Goal: Task Accomplishment & Management: Manage account settings

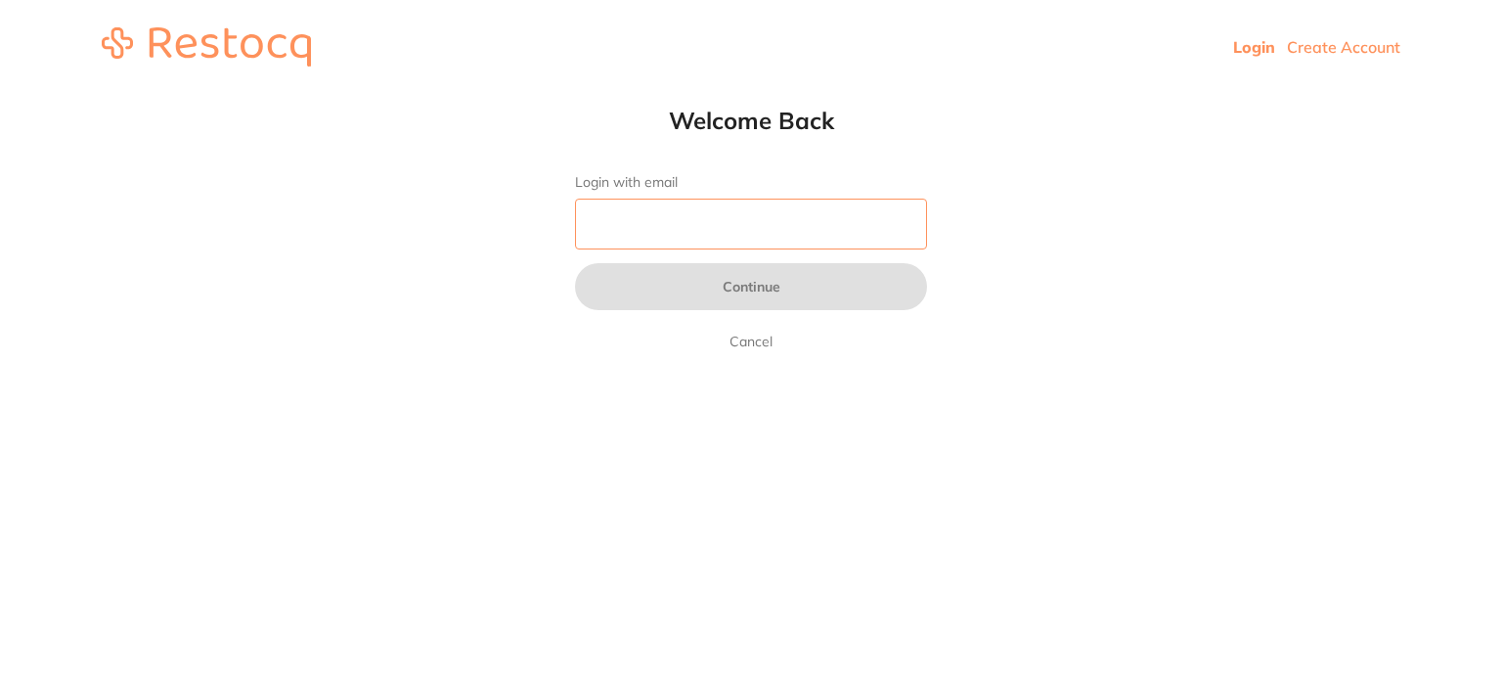
click at [696, 226] on input "Login with email" at bounding box center [751, 224] width 352 height 51
type input "[EMAIL_ADDRESS][DOMAIN_NAME]"
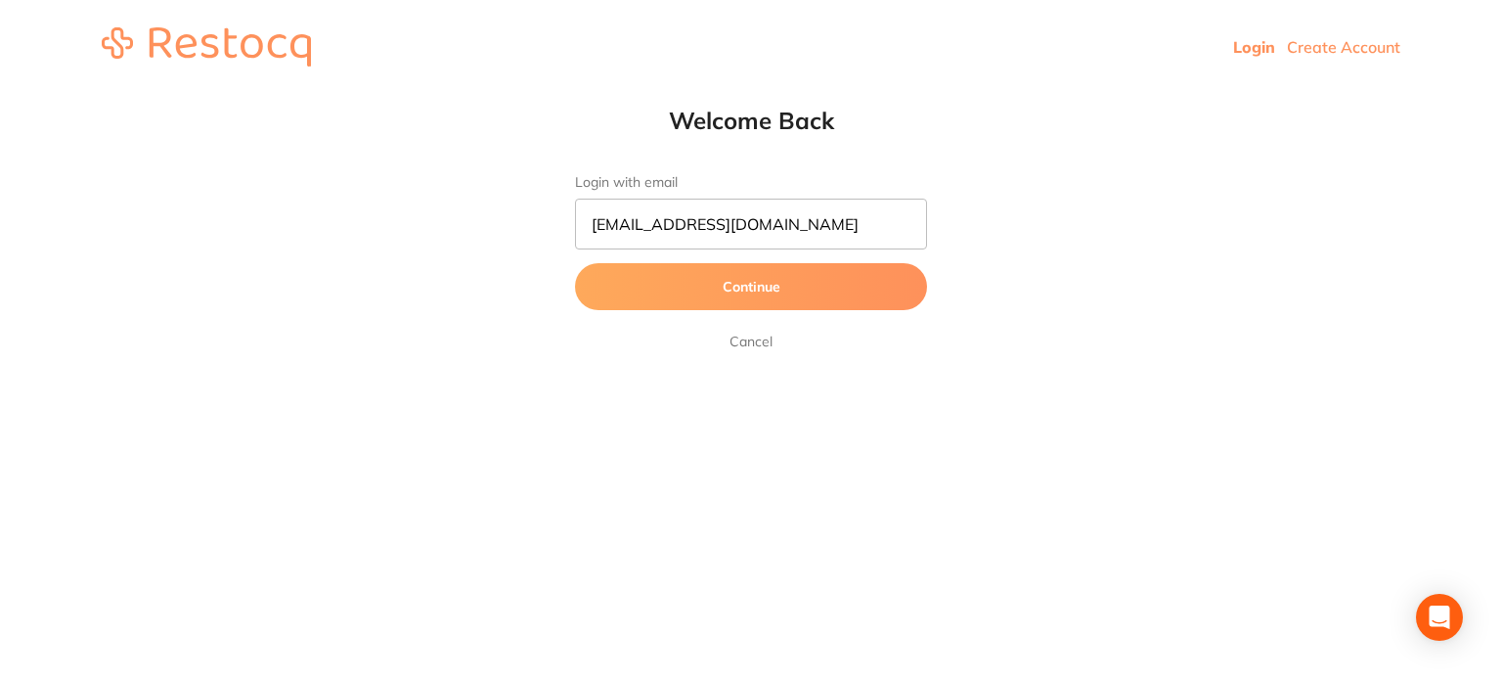
click at [717, 281] on button "Continue" at bounding box center [751, 286] width 352 height 47
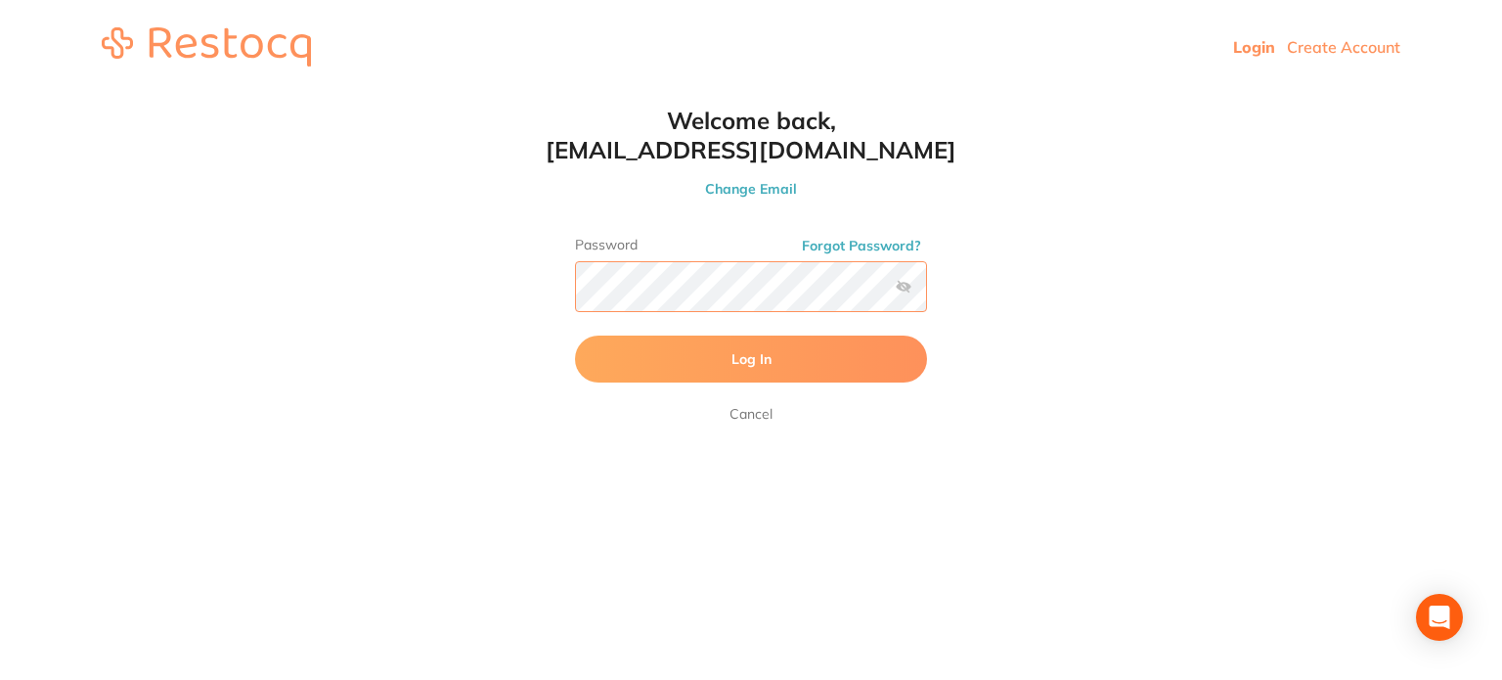
click at [575, 335] on button "Log In" at bounding box center [751, 358] width 352 height 47
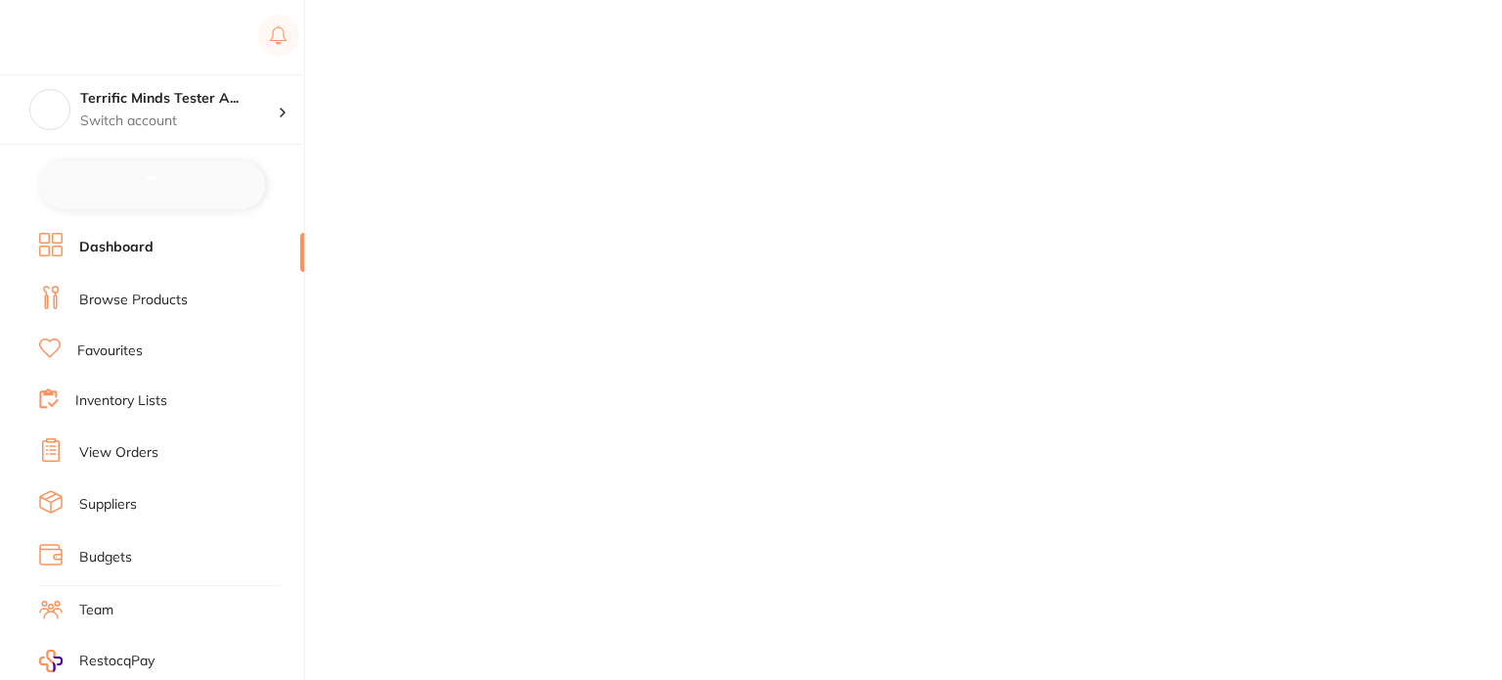
checkbox input "false"
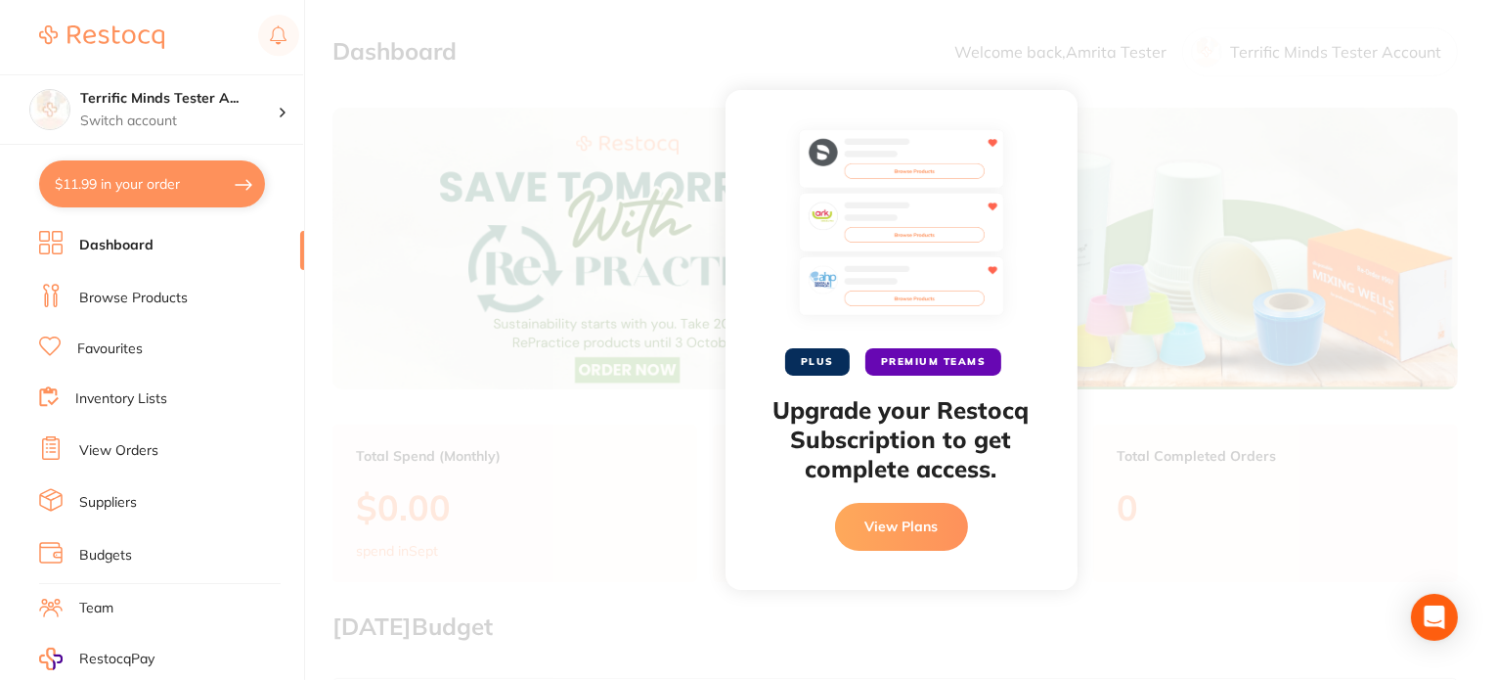
click at [918, 534] on button "View Plans" at bounding box center [901, 526] width 133 height 47
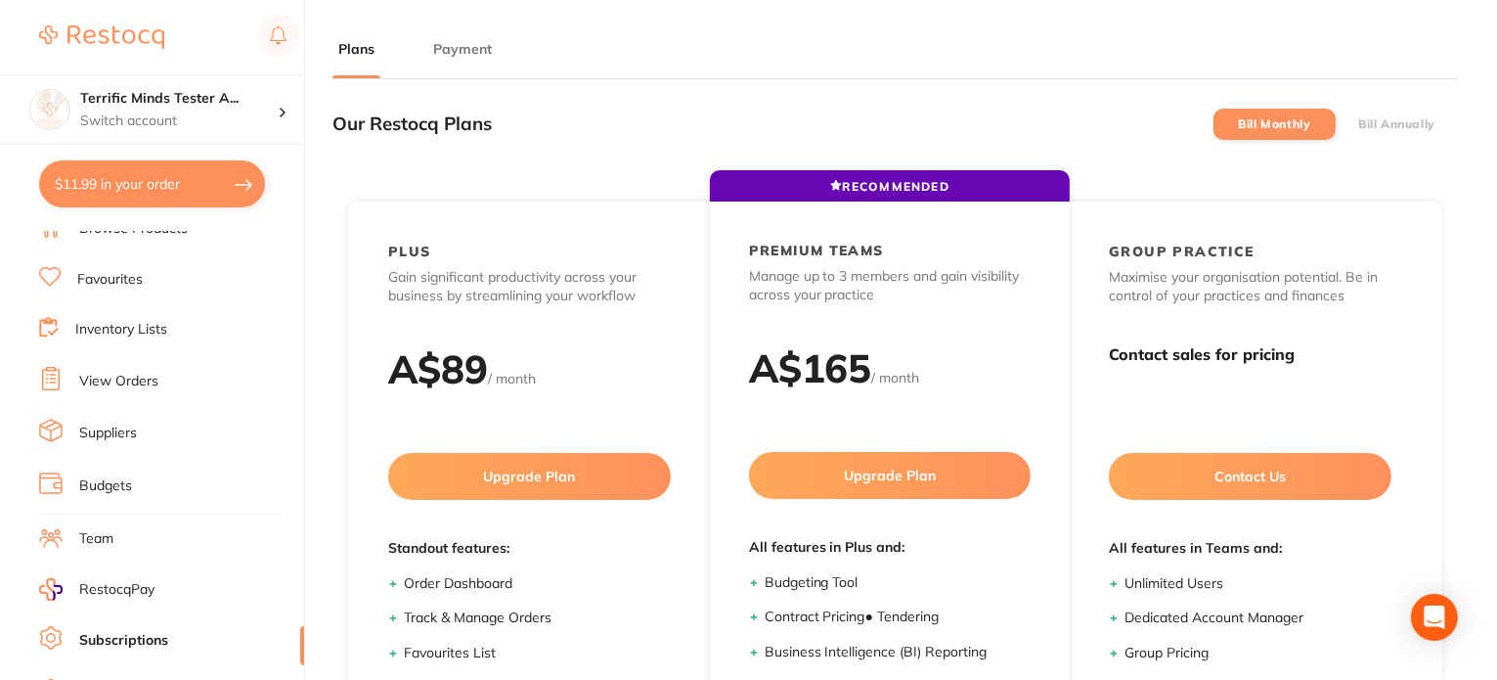
scroll to position [98, 0]
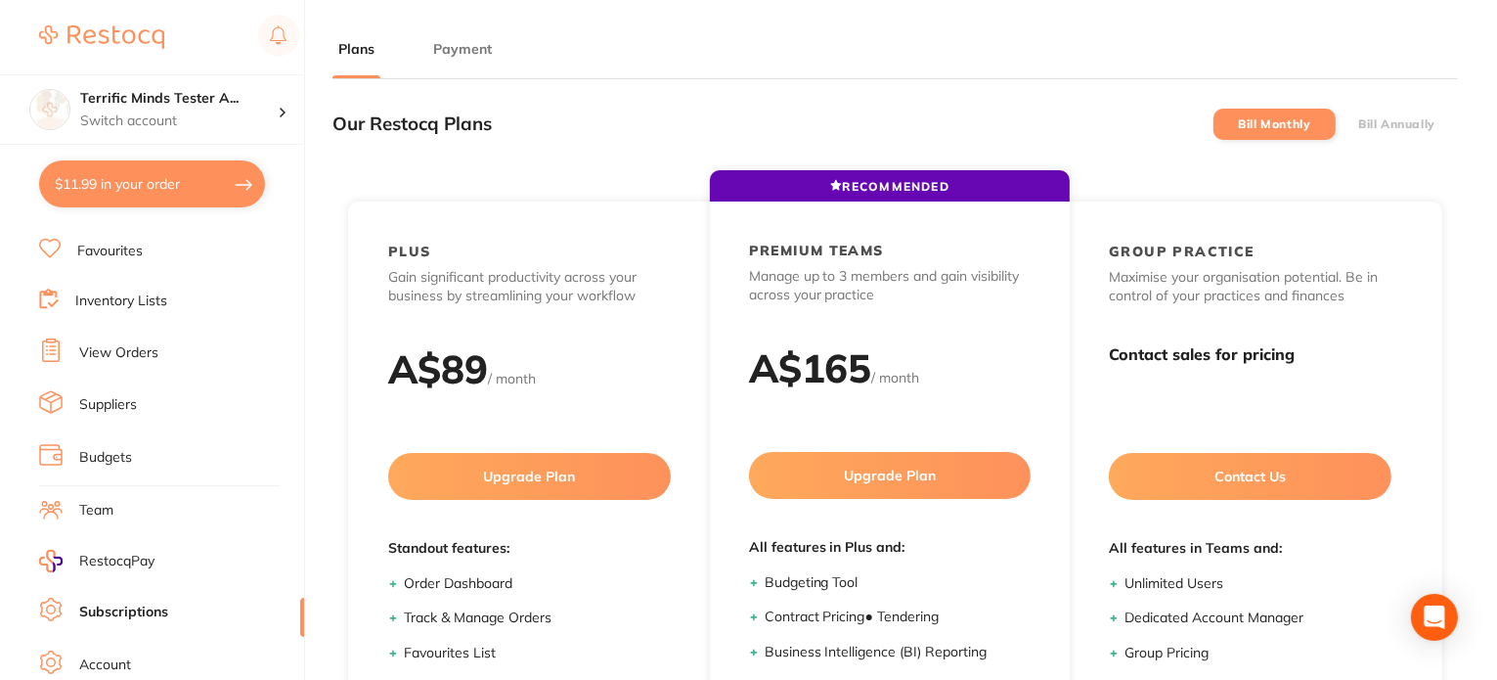
click at [472, 53] on button "Payment" at bounding box center [462, 49] width 70 height 19
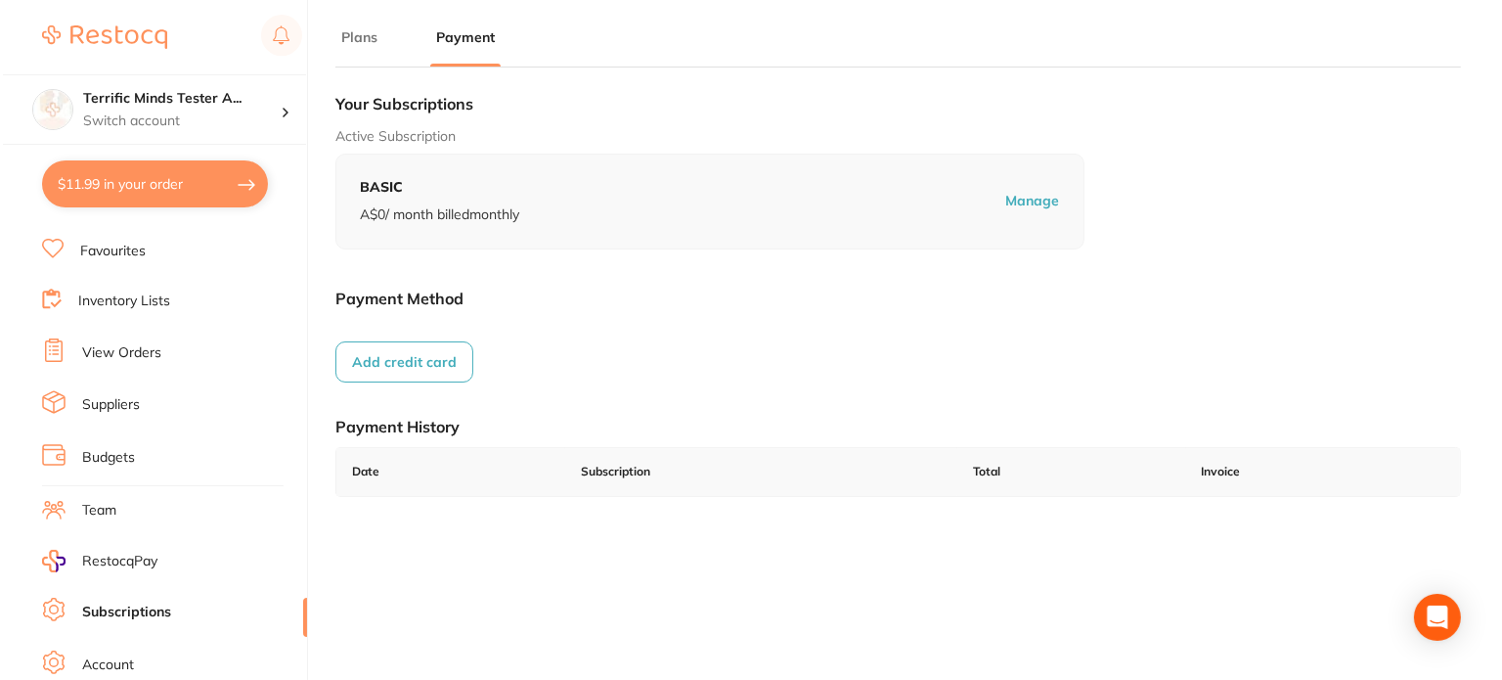
scroll to position [0, 0]
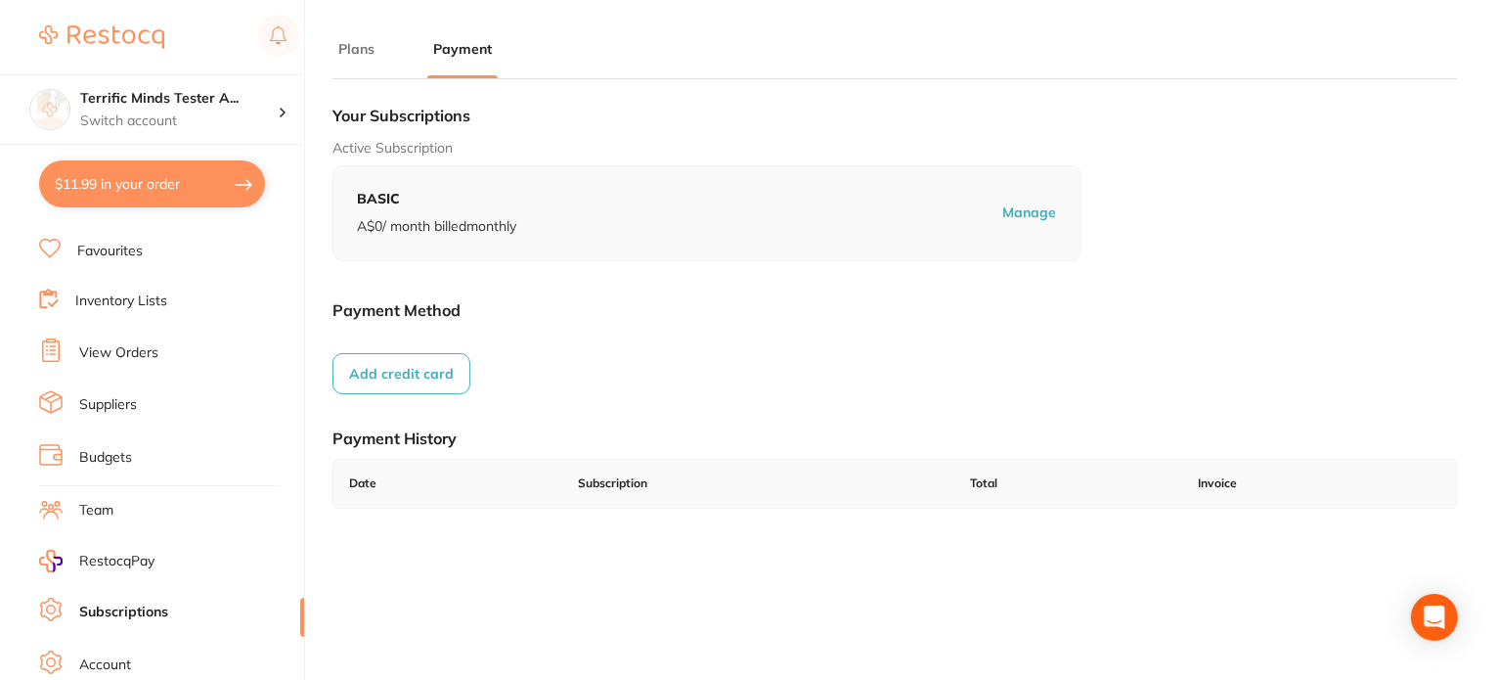
click at [365, 59] on li "Plans" at bounding box center [356, 58] width 48 height 39
click at [359, 50] on button "Plans" at bounding box center [356, 49] width 48 height 19
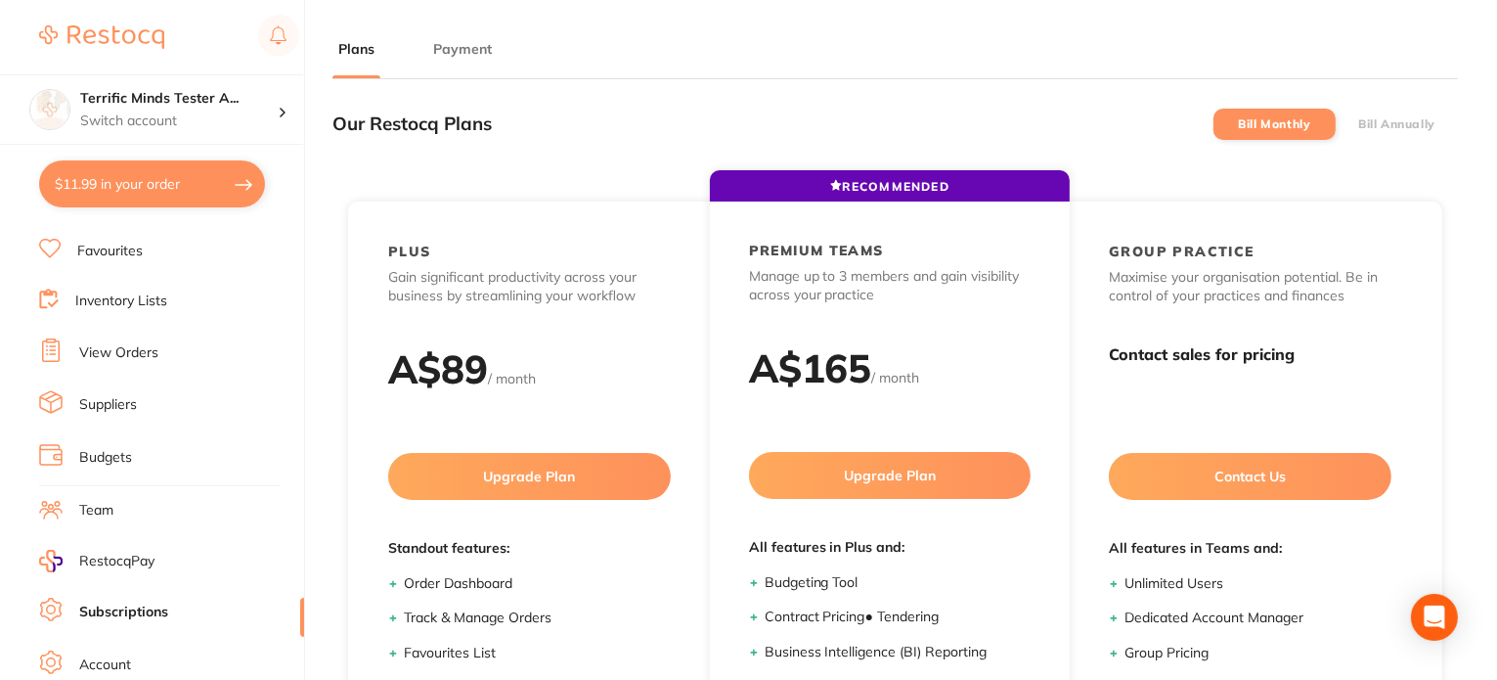
click at [466, 50] on button "Payment" at bounding box center [462, 49] width 70 height 19
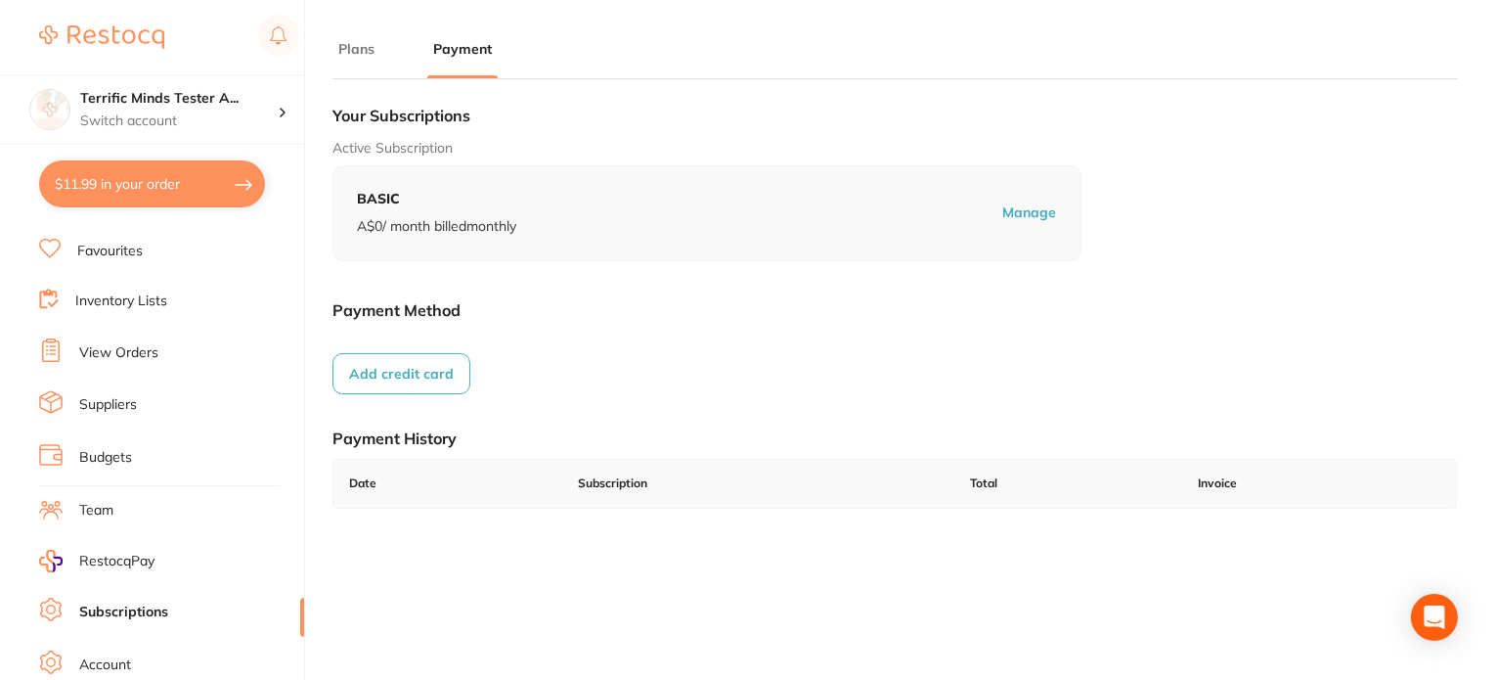
click at [402, 372] on button "Add credit card" at bounding box center [401, 373] width 138 height 41
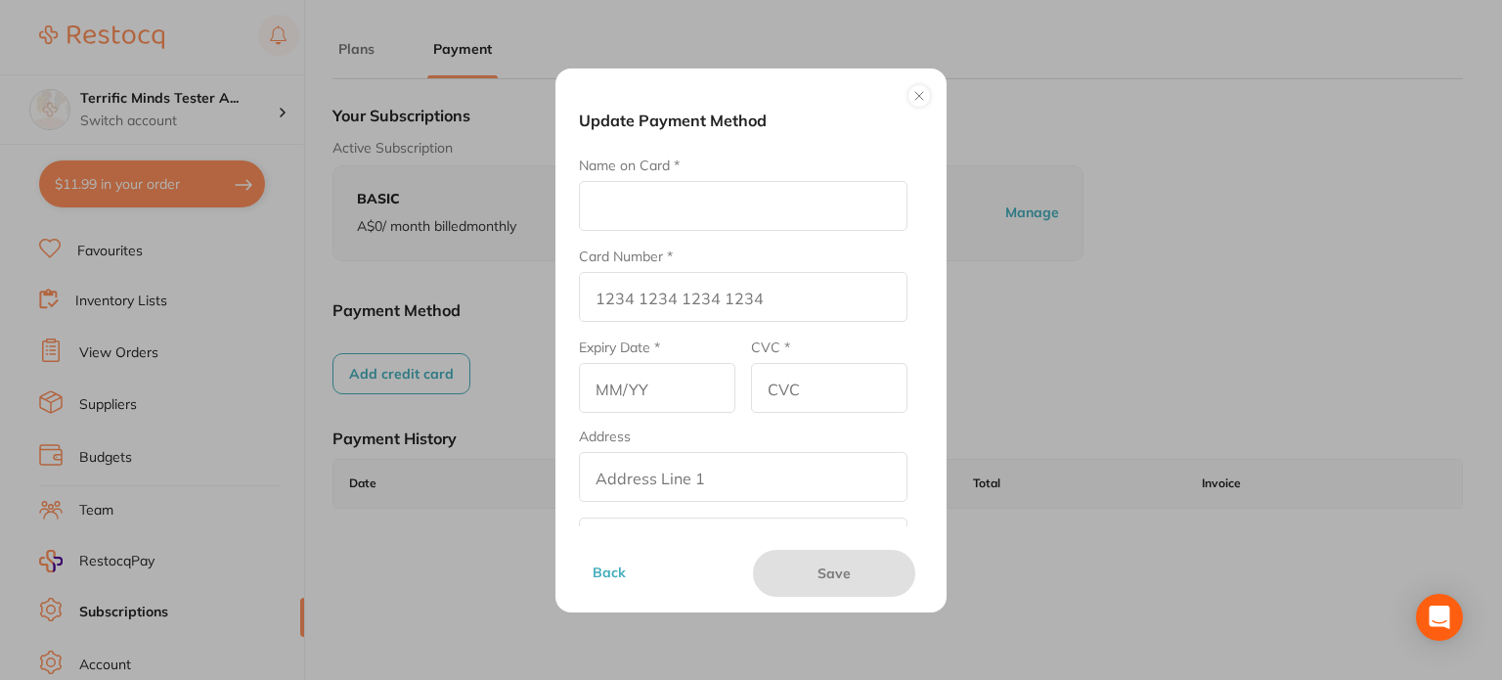
click at [626, 210] on input "Name on Card *" at bounding box center [743, 206] width 329 height 50
type input "Amrita E"
type input "[CREDIT_CARD_NUMBER]"
type input "12/26"
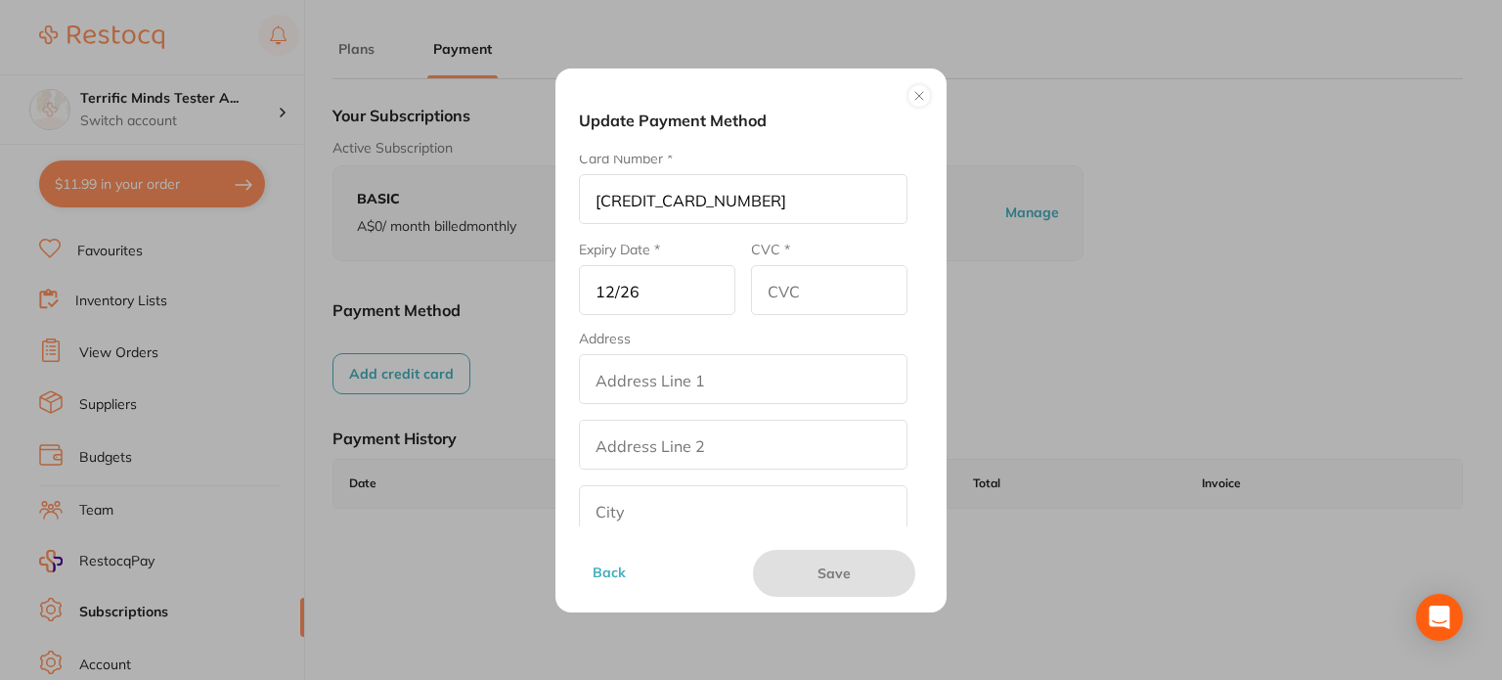
click at [783, 296] on input "CVC *" at bounding box center [829, 290] width 156 height 50
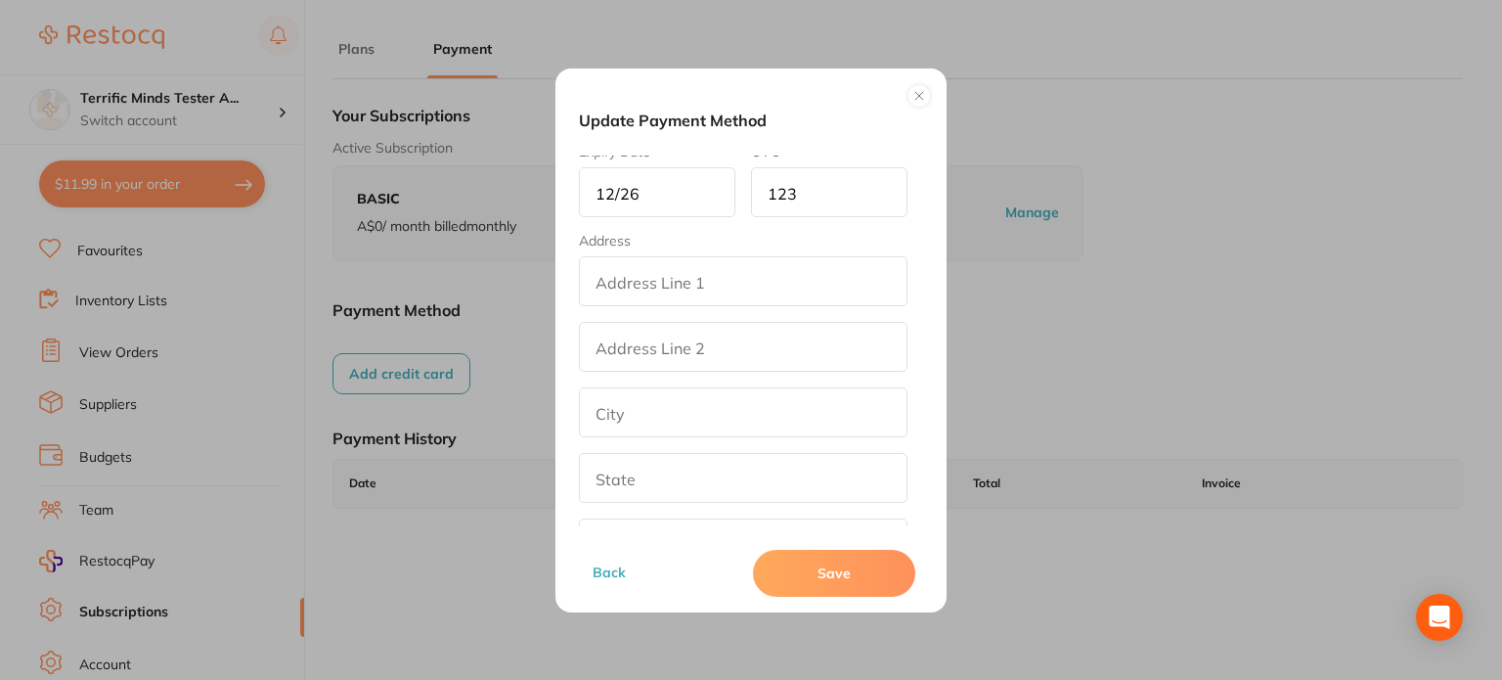
type input "123"
click at [743, 285] on input "addressLineOne" at bounding box center [743, 281] width 329 height 50
drag, startPoint x: 743, startPoint y: 285, endPoint x: 562, endPoint y: 293, distance: 181.1
click at [562, 293] on div "Update Payment Method Name on Card * Amrita E Card Number * [CREDIT_CARD_NUMBER…" at bounding box center [750, 340] width 391 height 544
type input "Test"
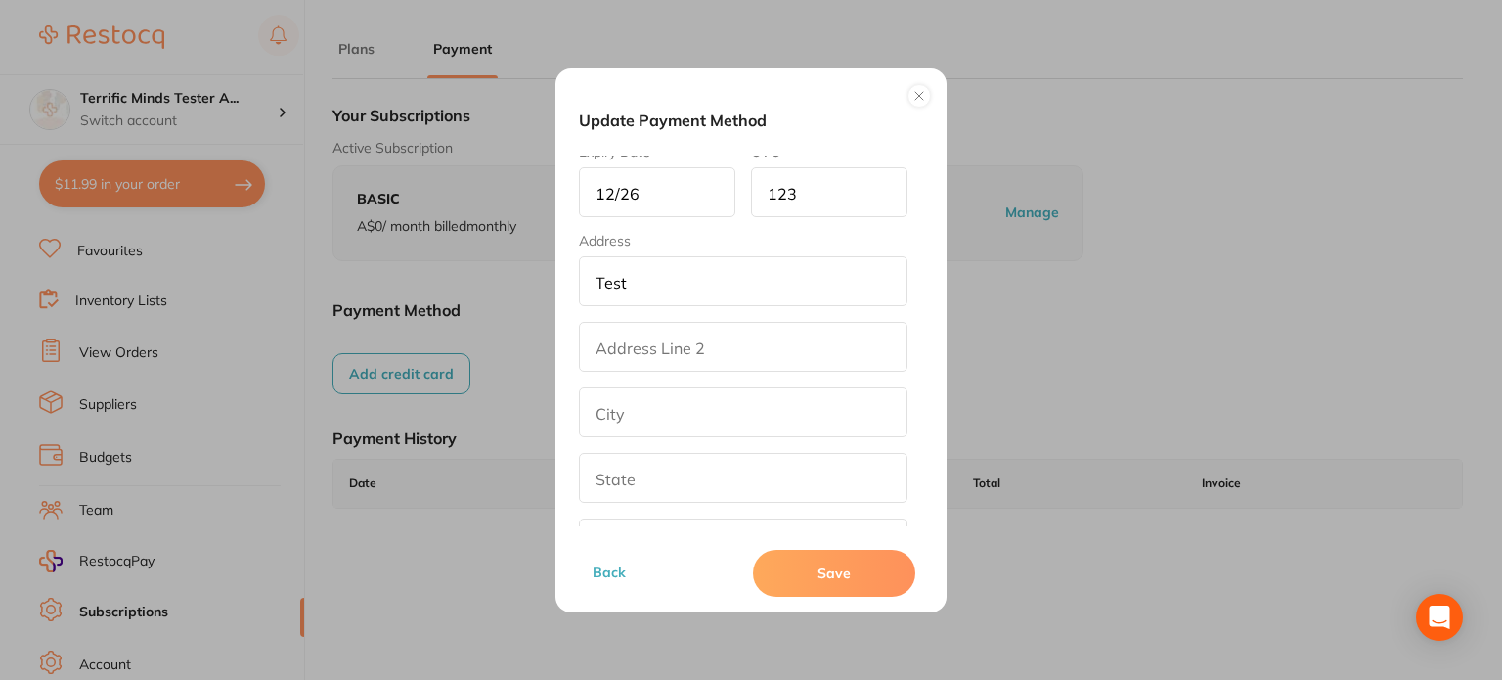
click at [620, 343] on input "addressLinetwo" at bounding box center [743, 347] width 329 height 50
paste input "Test"
type input "Test"
click at [626, 320] on input "text" at bounding box center [743, 314] width 329 height 50
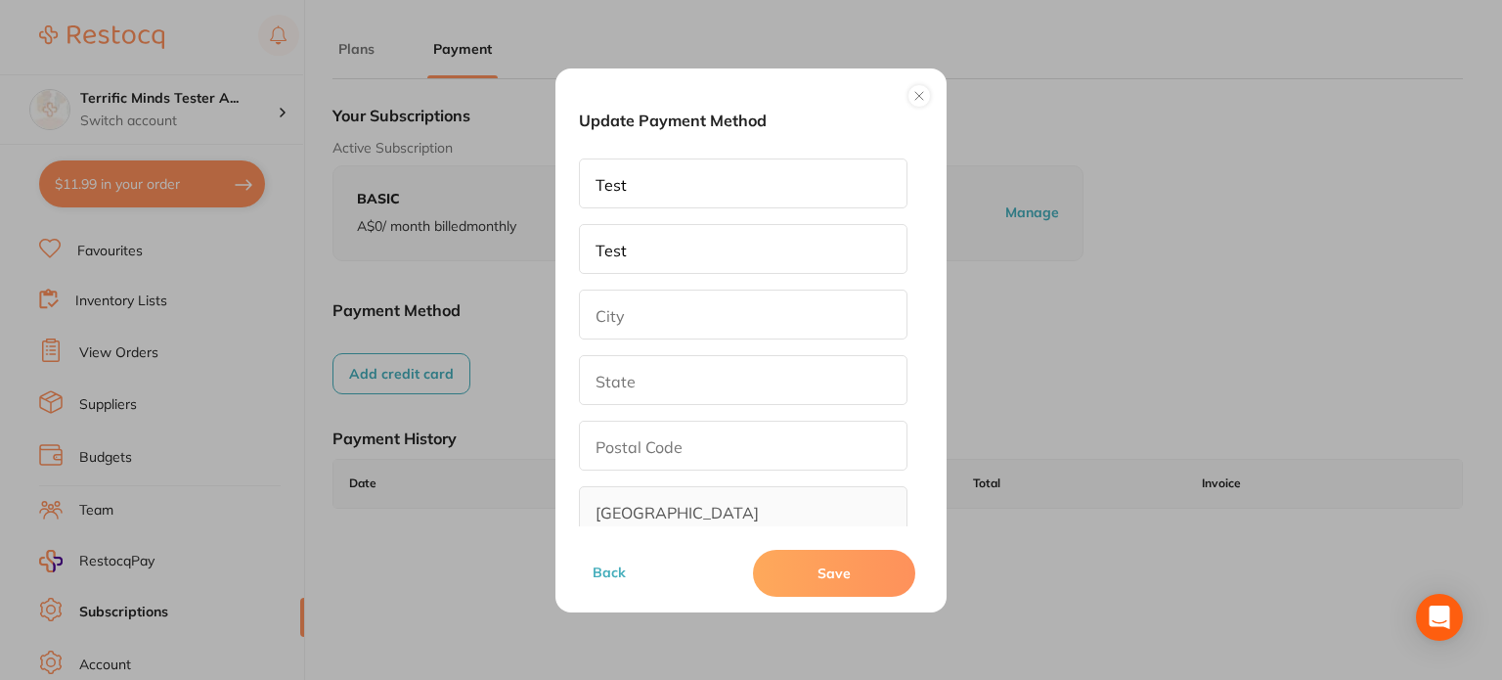
paste input "Test"
type input "Test"
click at [622, 369] on input "text" at bounding box center [743, 380] width 329 height 50
paste input "Test"
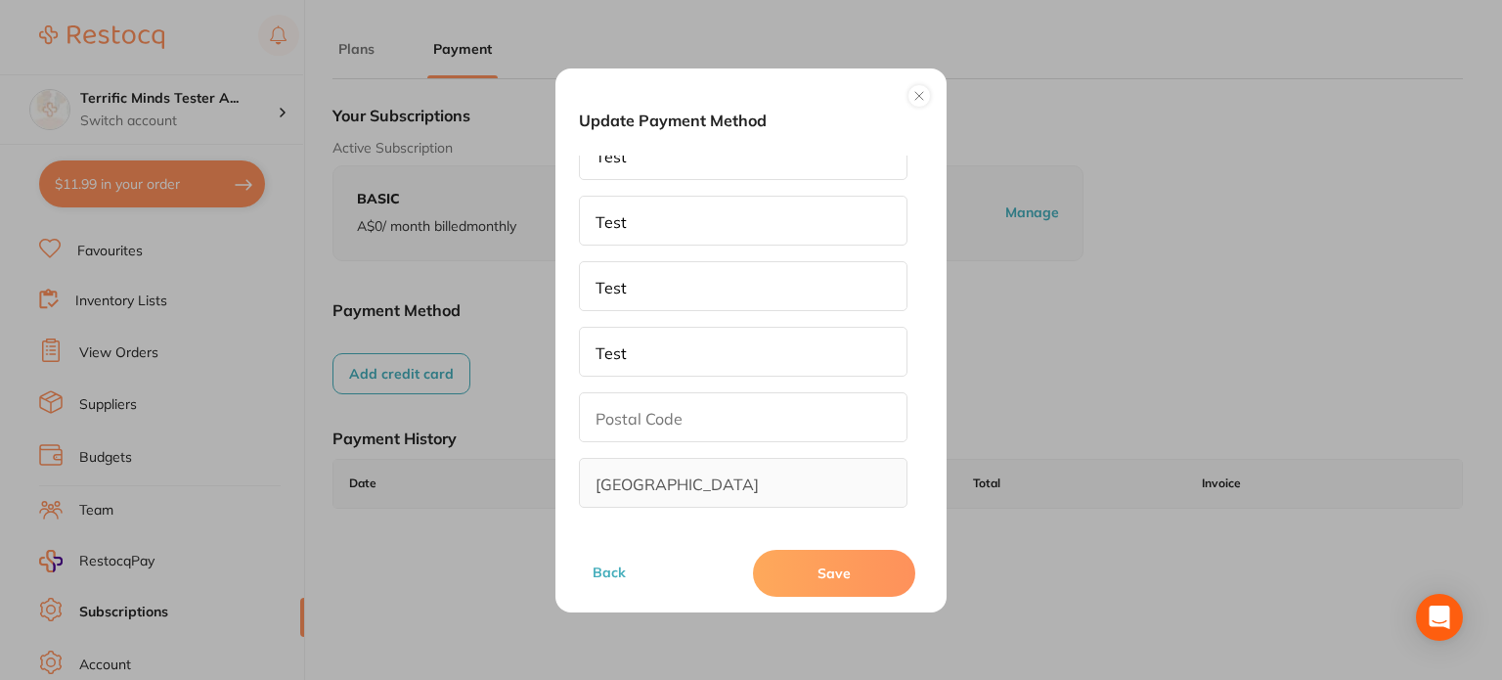
type input "Test"
click at [629, 403] on input "text" at bounding box center [743, 417] width 329 height 50
type input "321"
click at [798, 581] on button "Save" at bounding box center [834, 573] width 162 height 47
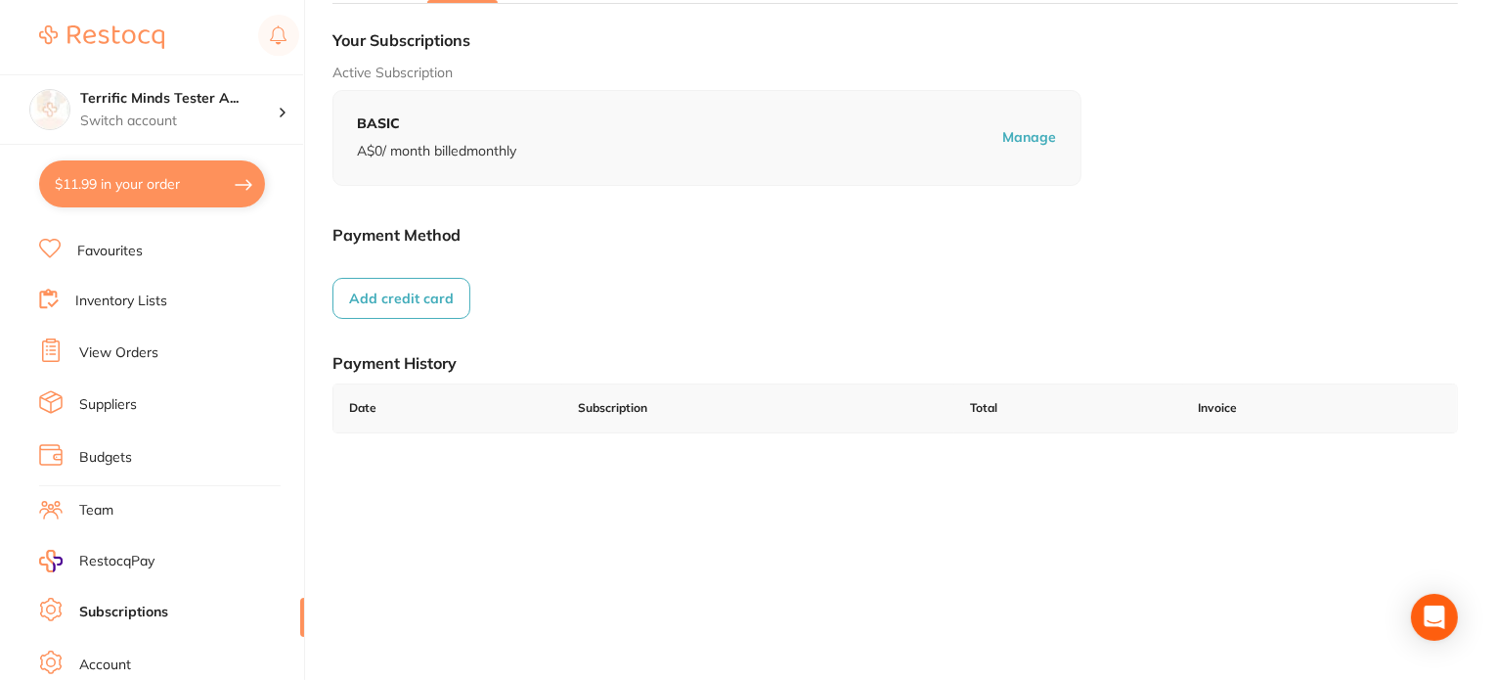
scroll to position [196, 0]
